Goal: Task Accomplishment & Management: Manage account settings

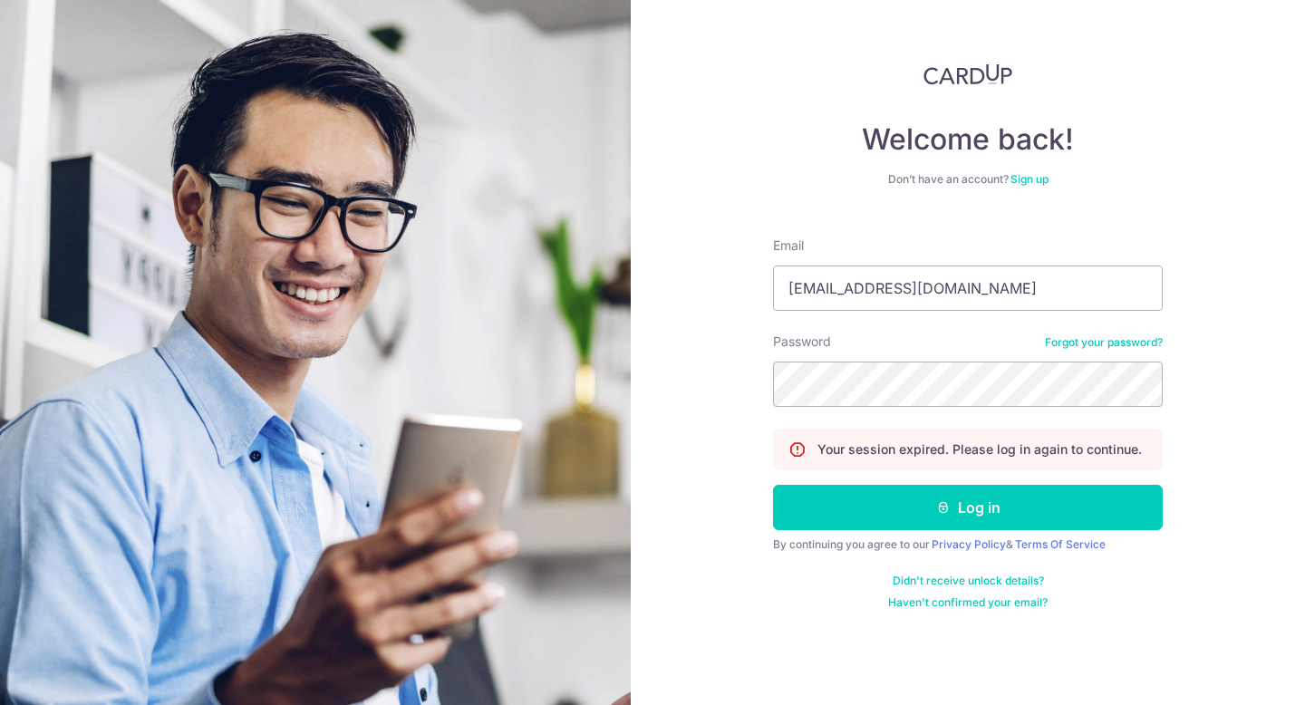
click at [904, 502] on button "Log in" at bounding box center [968, 507] width 390 height 45
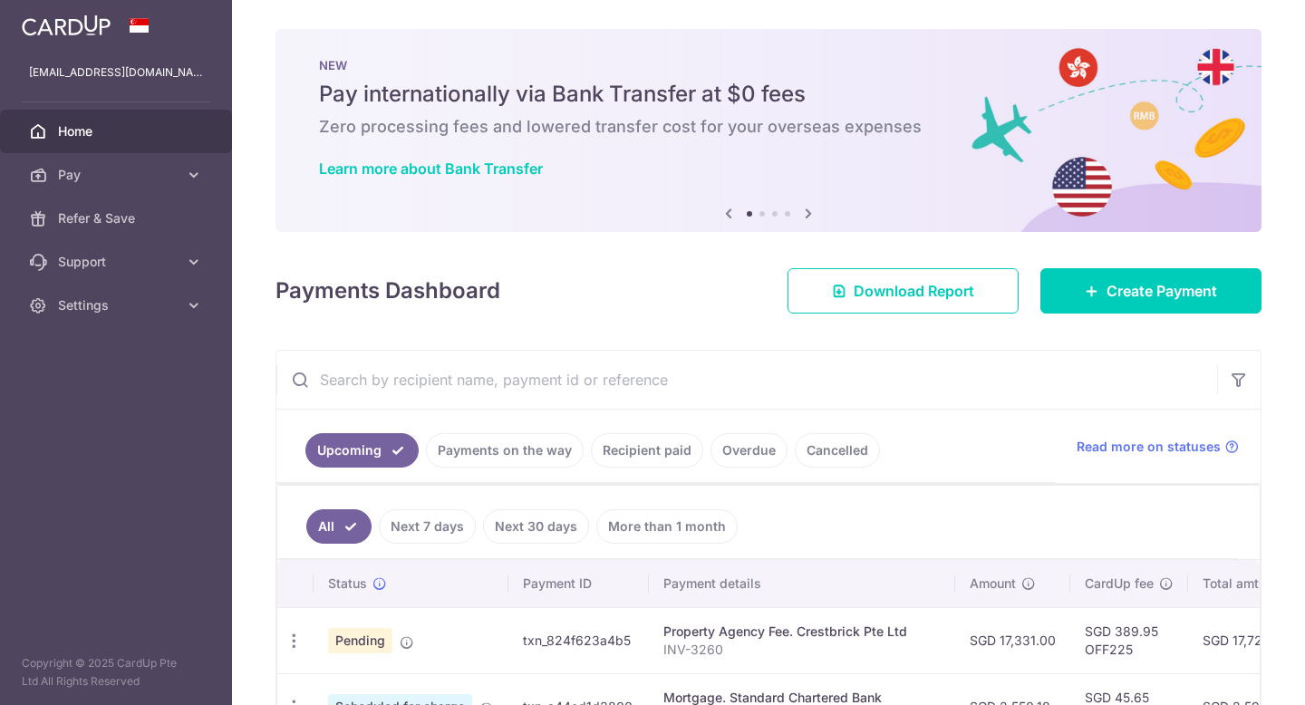
click at [973, 498] on ul "All Next 7 days Next 30 days More than 1 month" at bounding box center [757, 522] width 961 height 73
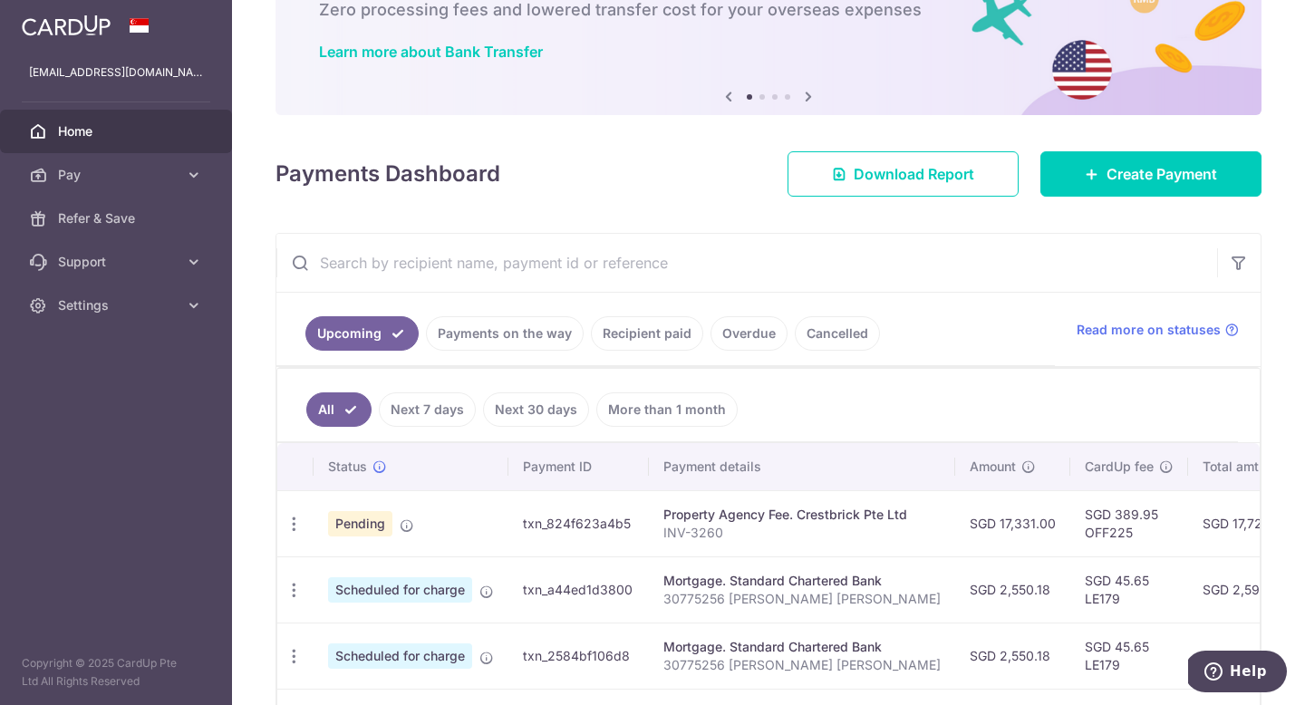
scroll to position [413, 0]
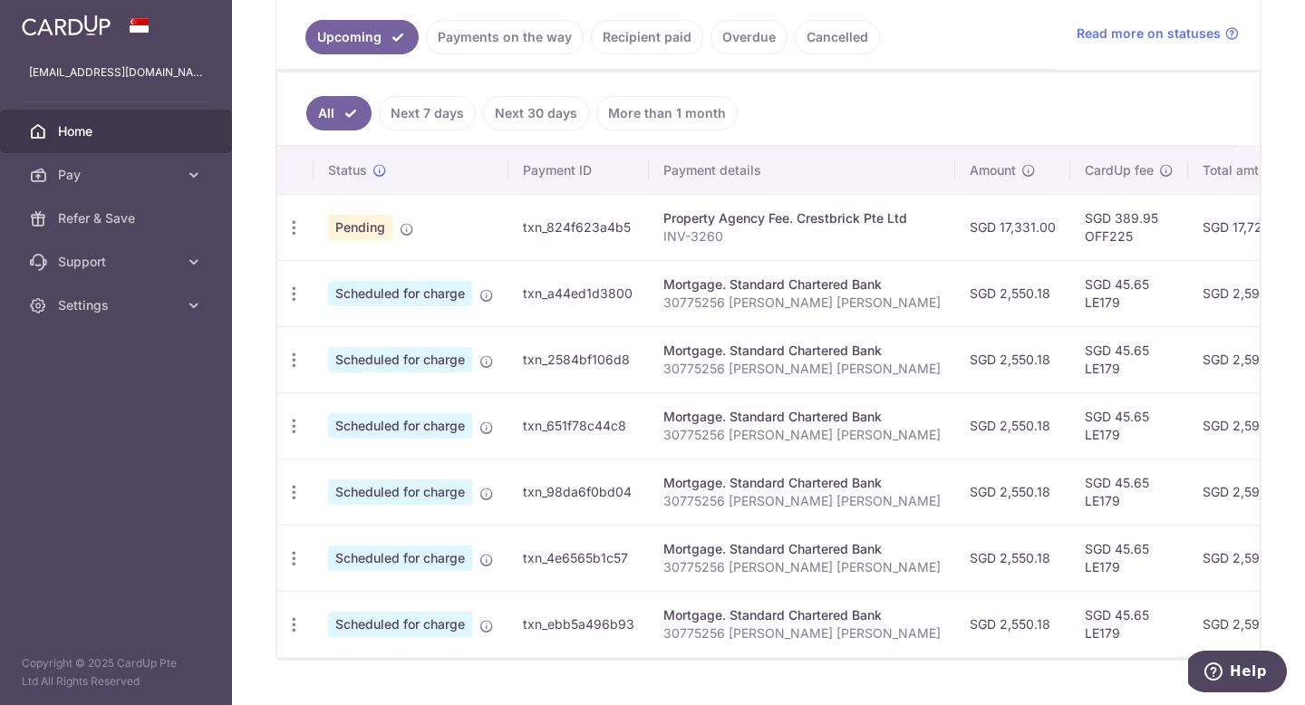
click at [1070, 226] on td "SGD 389.95 OFF225" at bounding box center [1129, 227] width 118 height 66
click at [296, 225] on icon "button" at bounding box center [294, 227] width 19 height 19
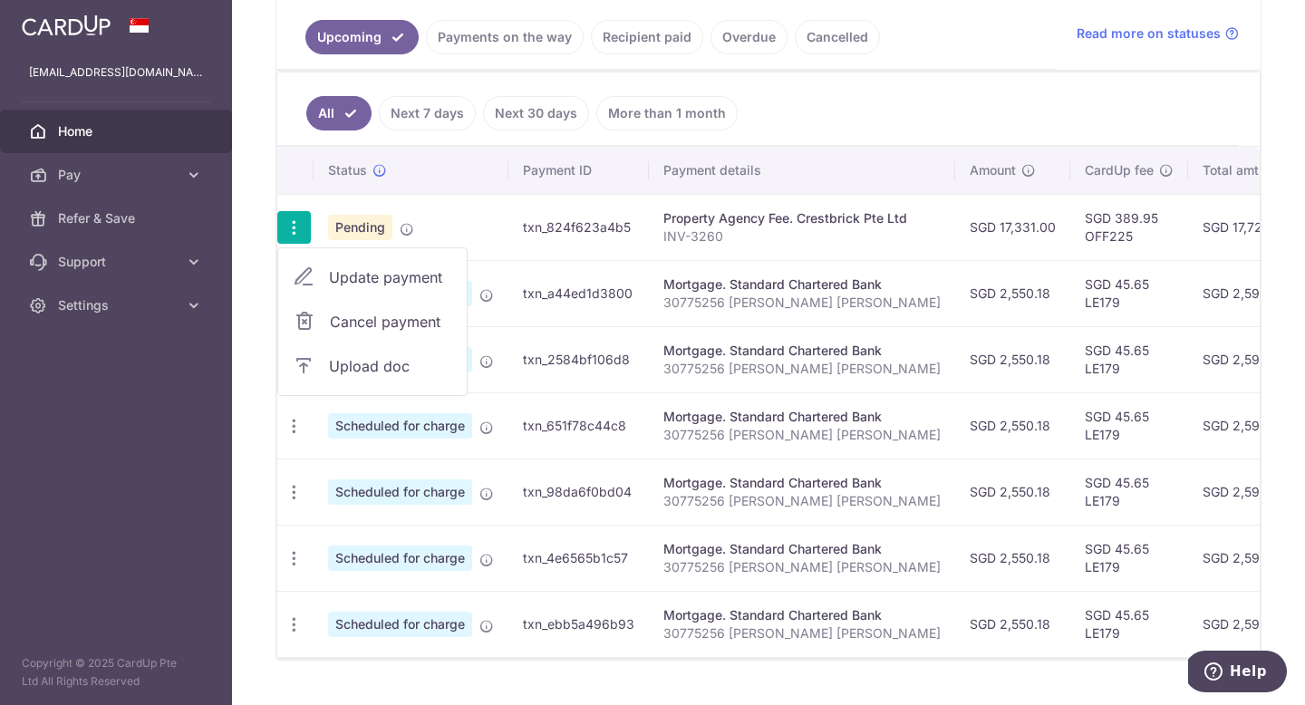
click at [379, 365] on span "Upload doc" at bounding box center [390, 366] width 123 height 22
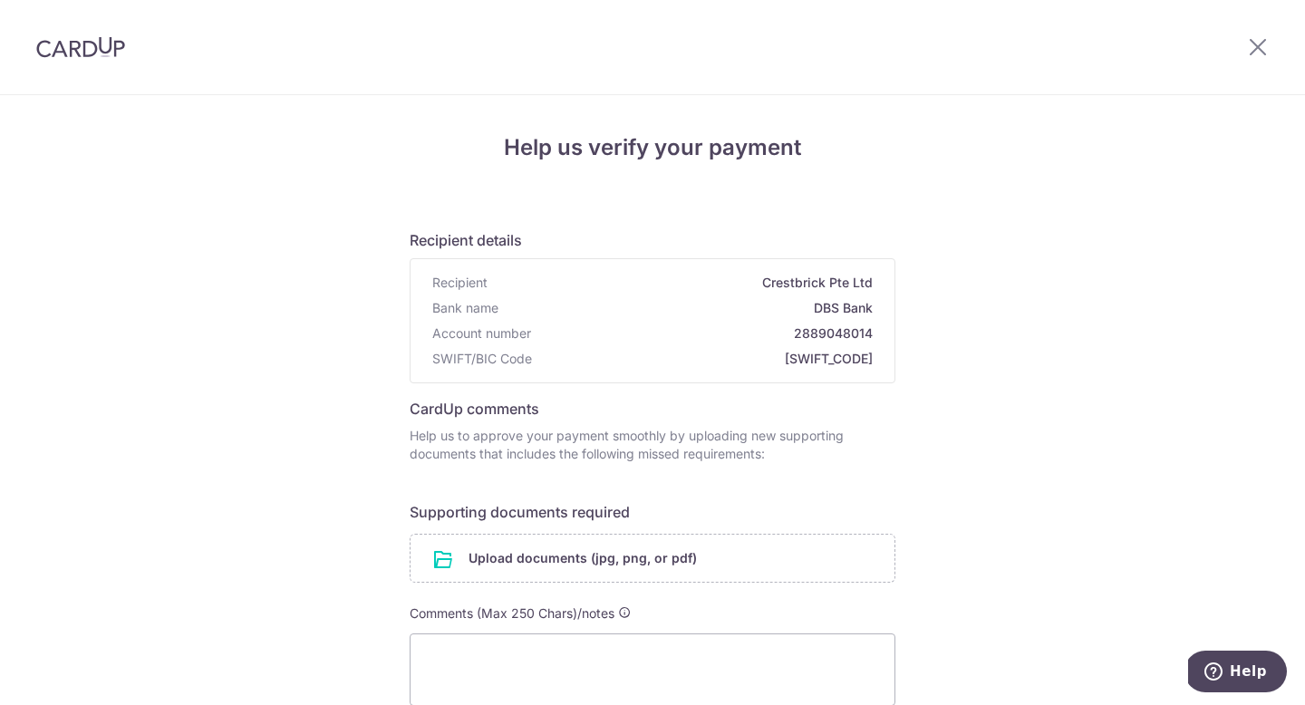
scroll to position [211, 0]
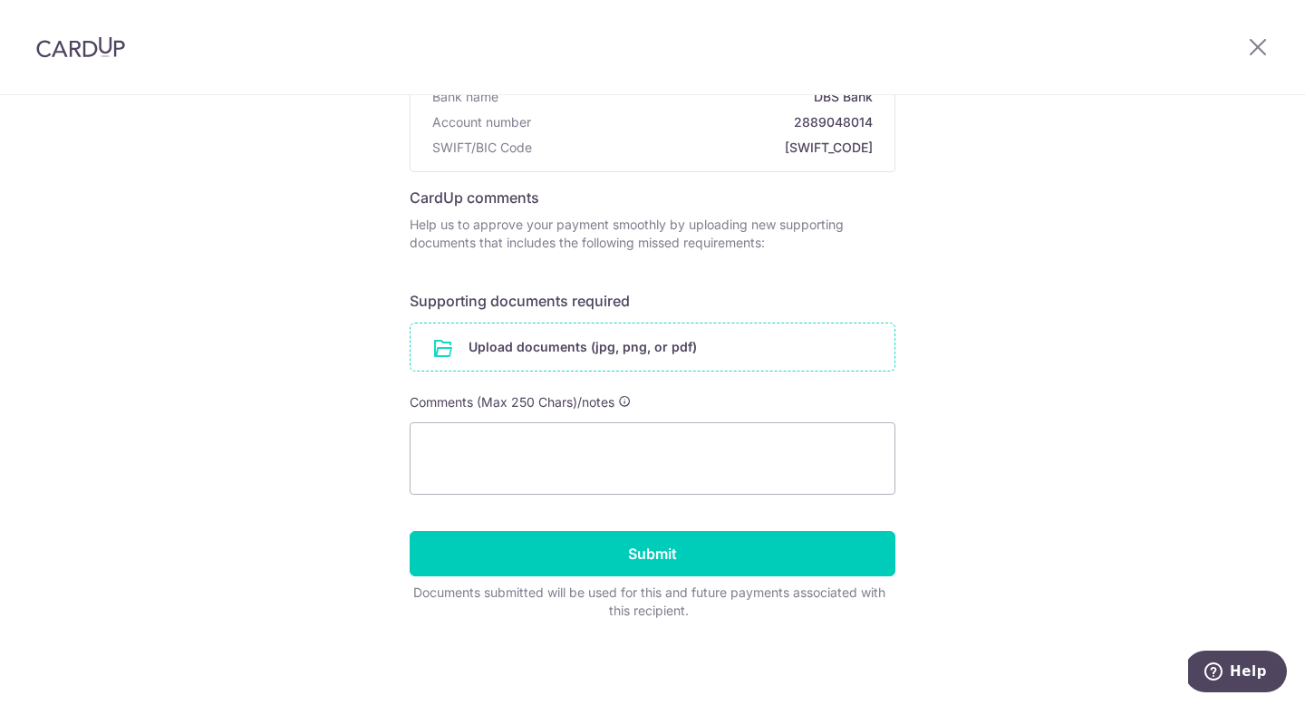
click at [660, 351] on input "file" at bounding box center [653, 347] width 484 height 47
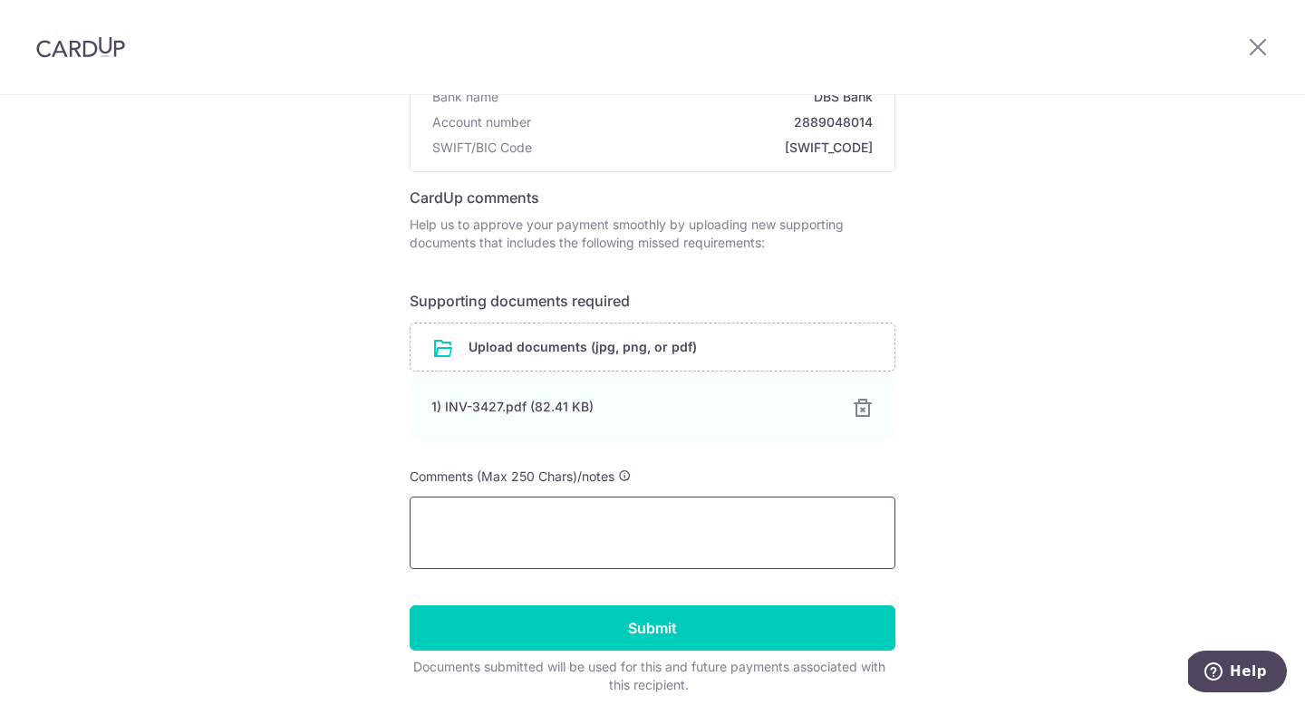
click at [602, 530] on textarea at bounding box center [653, 533] width 486 height 73
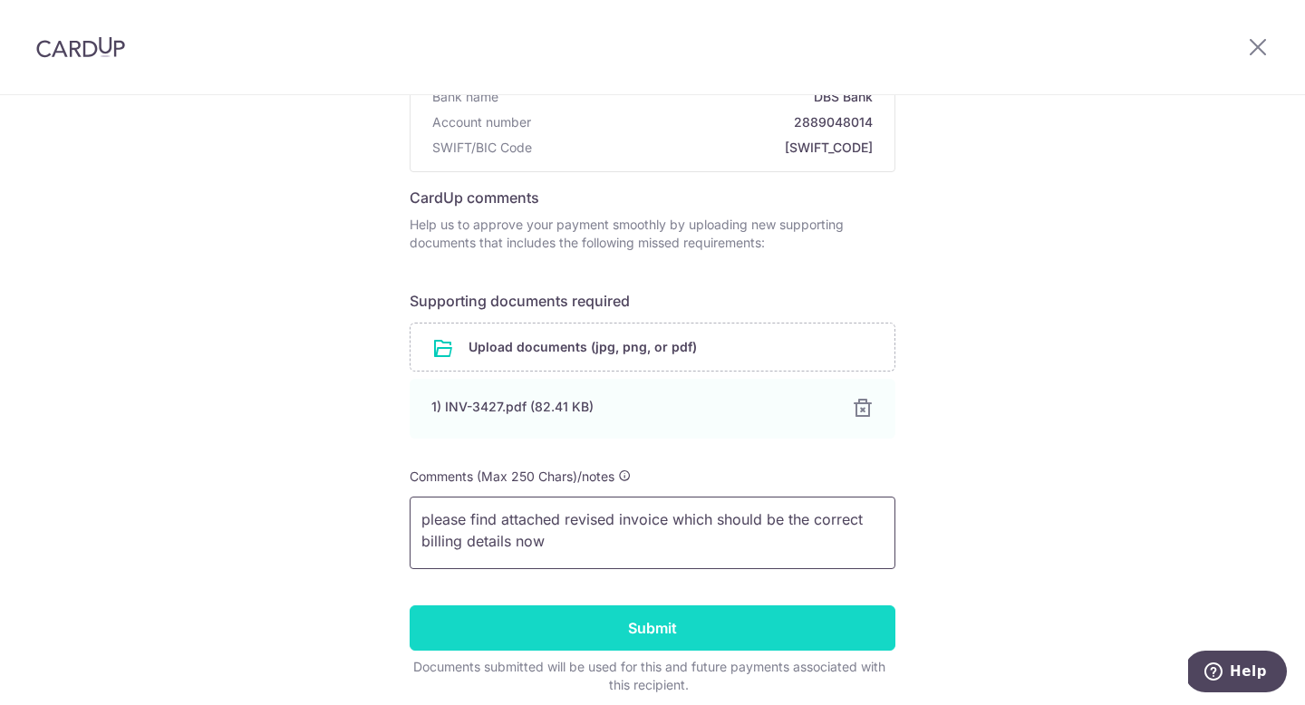
type textarea "please find attached revised invoice which should be the correct billing detail…"
click at [596, 623] on input "Submit" at bounding box center [653, 627] width 486 height 45
